Goal: Use online tool/utility: Utilize a website feature to perform a specific function

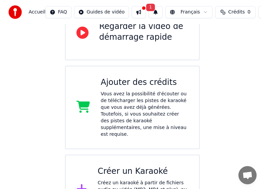
scroll to position [109, 0]
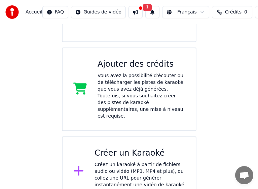
click at [144, 148] on div "Créer un Karaoké Créez un karaoké à partir de fichiers audio ou vidéo (MP3, MP4…" at bounding box center [140, 171] width 91 height 47
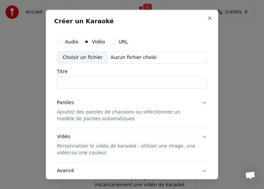
click at [75, 42] on label "Audio" at bounding box center [71, 41] width 13 height 5
click at [62, 42] on button "Audio" at bounding box center [59, 41] width 5 height 5
click at [95, 41] on label "Vidéo" at bounding box center [98, 41] width 13 height 5
click at [89, 41] on button "Vidéo" at bounding box center [86, 41] width 5 height 5
click at [83, 59] on div "Choisir un fichier" at bounding box center [82, 57] width 51 height 12
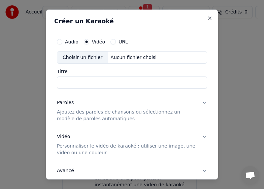
click at [71, 42] on label "Audio" at bounding box center [71, 41] width 13 height 5
click at [62, 42] on button "Audio" at bounding box center [59, 41] width 5 height 5
click at [79, 61] on div "Choisir un fichier" at bounding box center [82, 57] width 51 height 12
type input "**********"
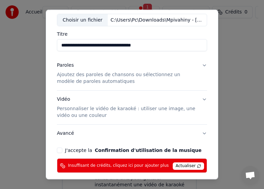
scroll to position [50, 0]
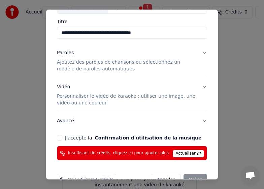
click at [181, 97] on p "Personnaliser le vidéo de karaoké : utiliser une image, une vidéo ou une couleur" at bounding box center [126, 99] width 139 height 13
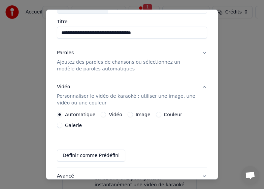
click at [139, 114] on label "Image" at bounding box center [143, 114] width 15 height 5
click at [133, 114] on button "Image" at bounding box center [130, 114] width 5 height 5
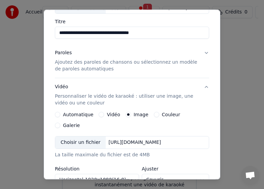
click at [82, 136] on div "Choisir un fichier" at bounding box center [80, 142] width 51 height 12
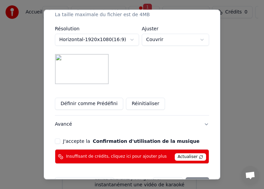
scroll to position [200, 0]
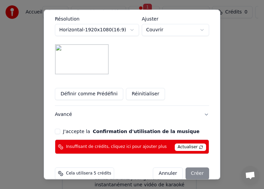
click at [55, 129] on button "J'accepte la Confirmation d'utilisation de la musique" at bounding box center [57, 131] width 5 height 5
click at [135, 144] on span "Insuffisant de crédits, cliquez ici pour ajouter plus" at bounding box center [116, 146] width 101 height 5
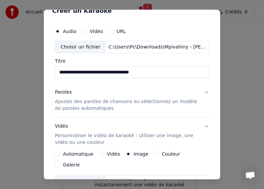
scroll to position [0, 0]
